Goal: Navigation & Orientation: Find specific page/section

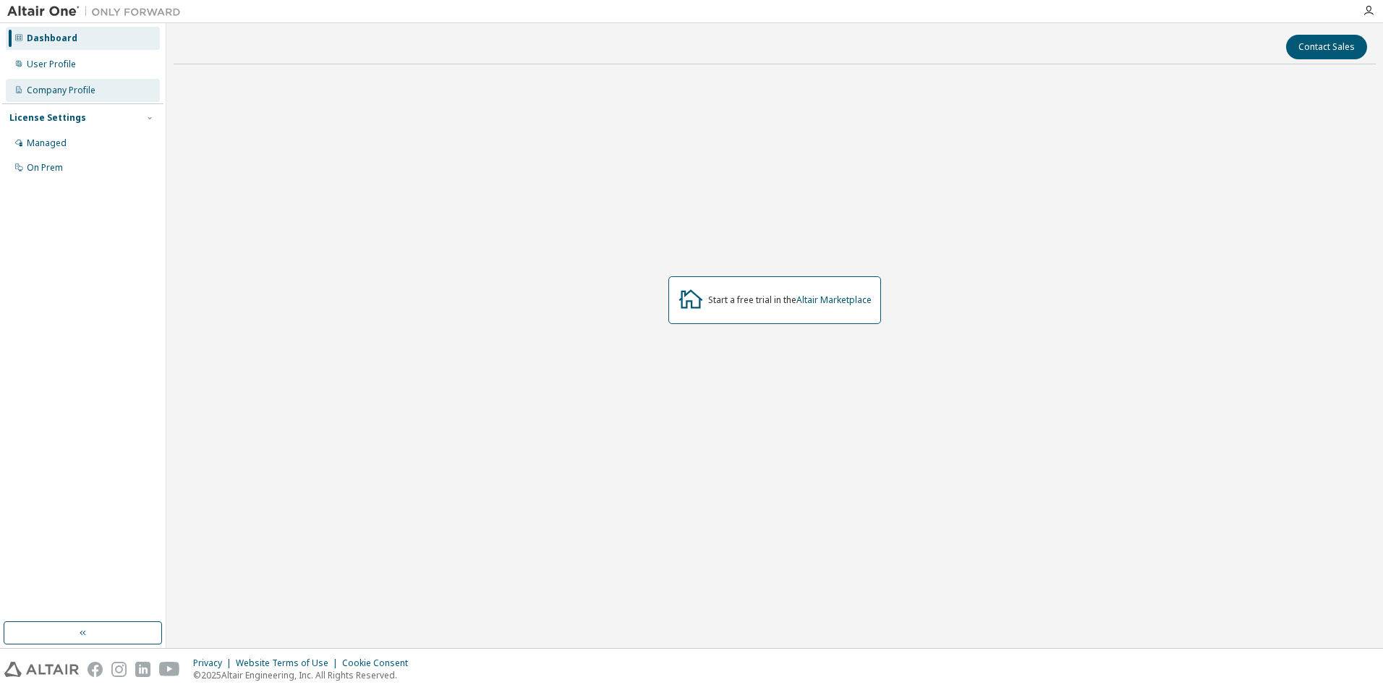
click at [95, 90] on div "Company Profile" at bounding box center [83, 90] width 154 height 23
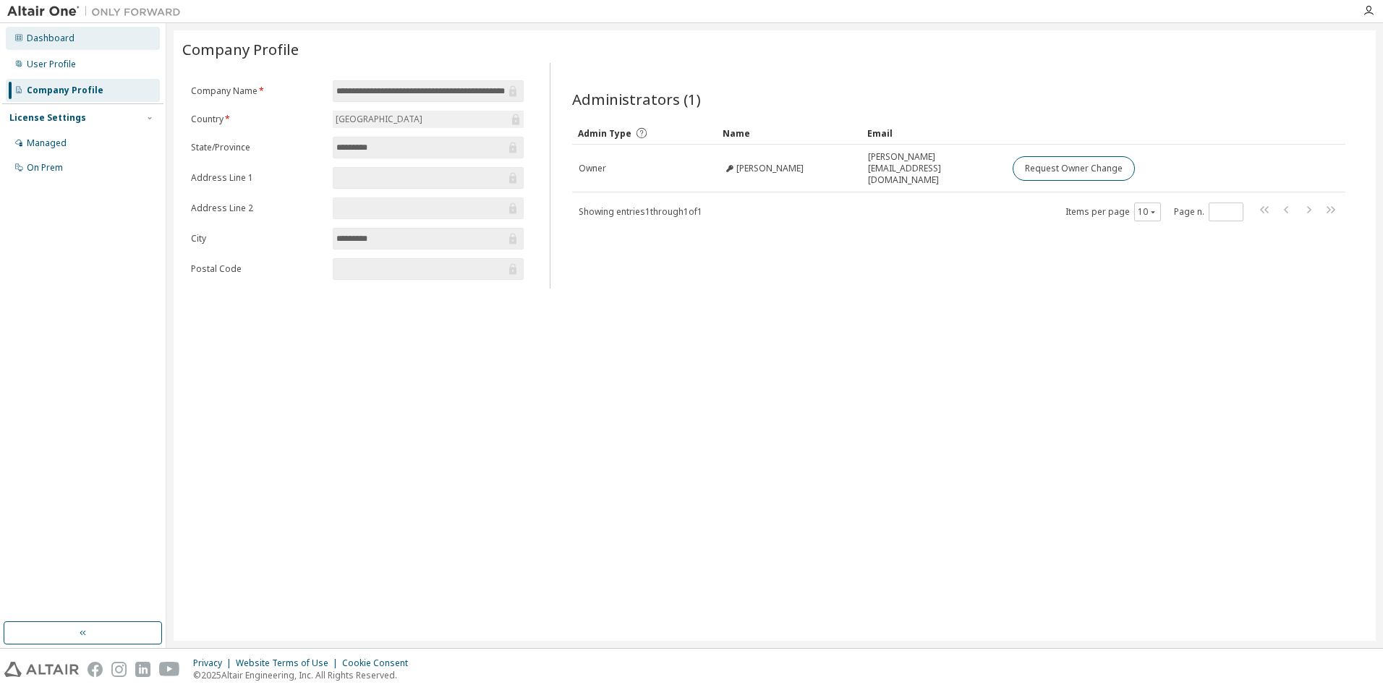
click at [69, 39] on div "Dashboard" at bounding box center [51, 39] width 48 height 12
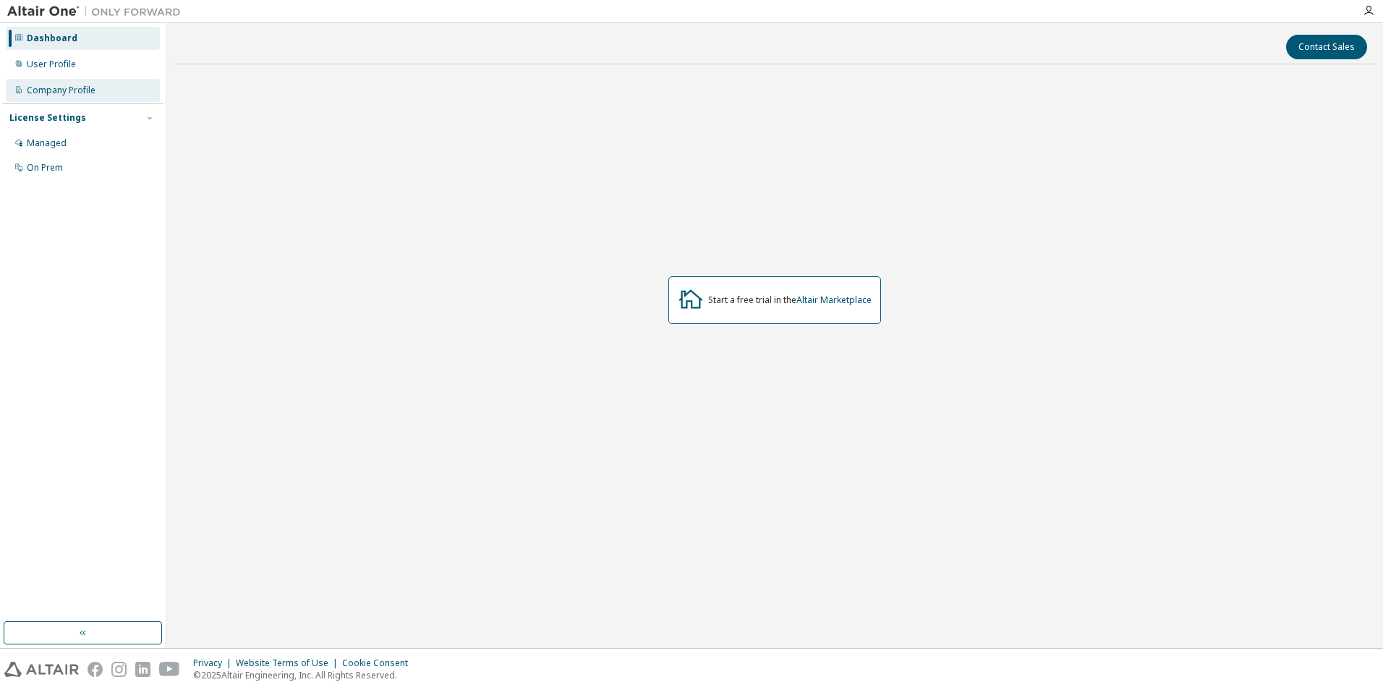
click at [80, 90] on div "Company Profile" at bounding box center [61, 91] width 69 height 12
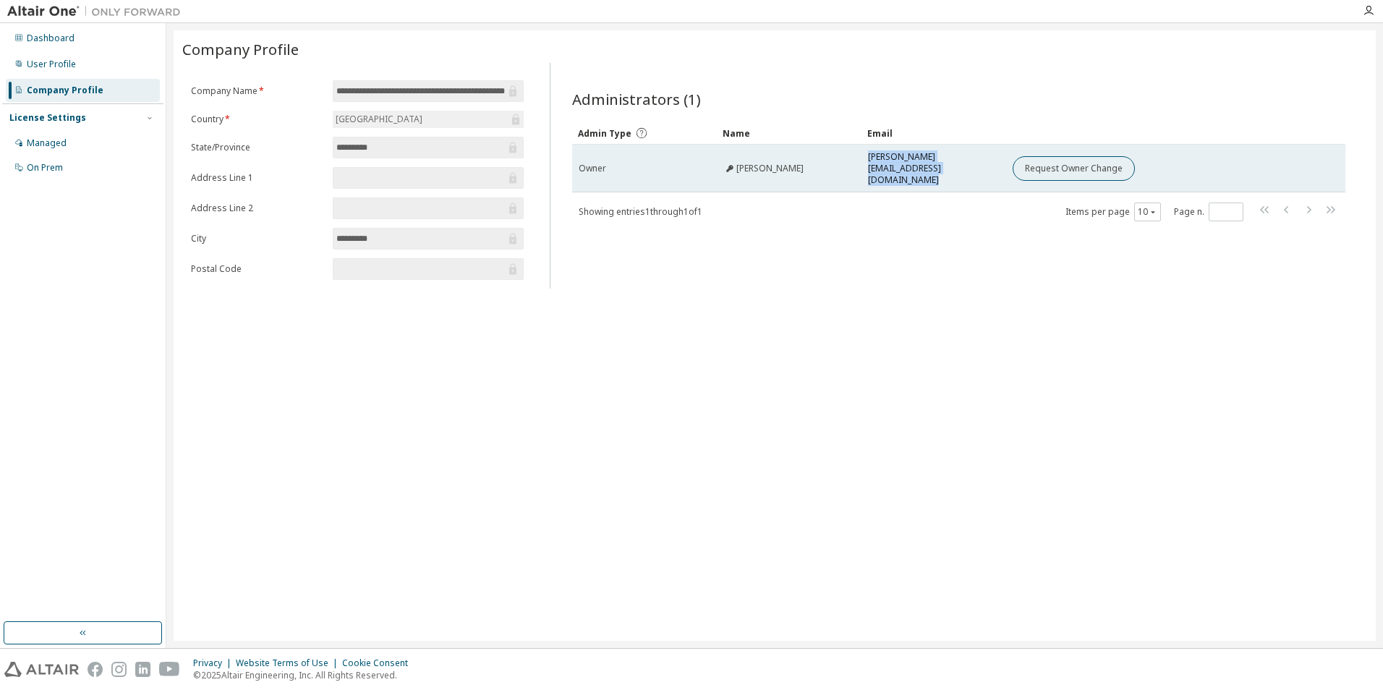
drag, startPoint x: 869, startPoint y: 163, endPoint x: 1011, endPoint y: 163, distance: 141.8
click at [1011, 163] on tr "Owner Prashanth Vakrani prashanth.vakrani@siemens.com Request Owner Change" at bounding box center [958, 169] width 773 height 48
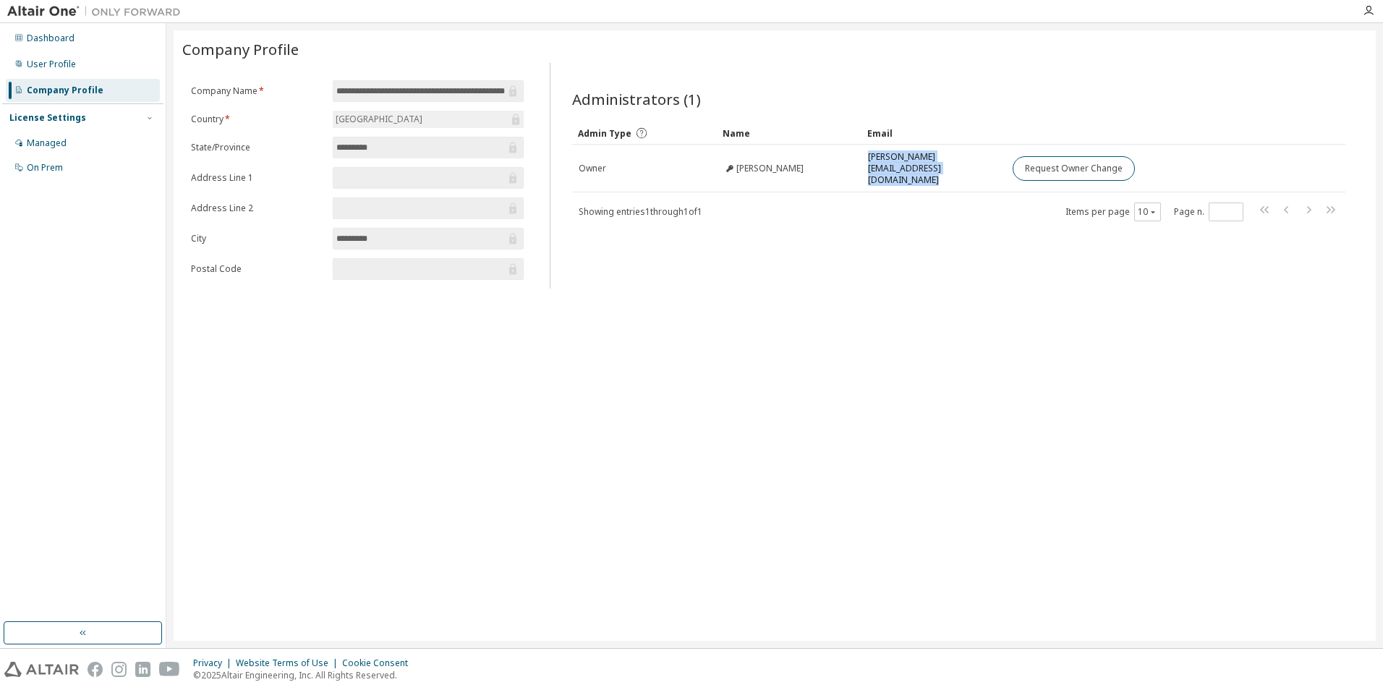
copy td "prashanth.vakrani@siemens.com"
